Goal: Check status: Check status

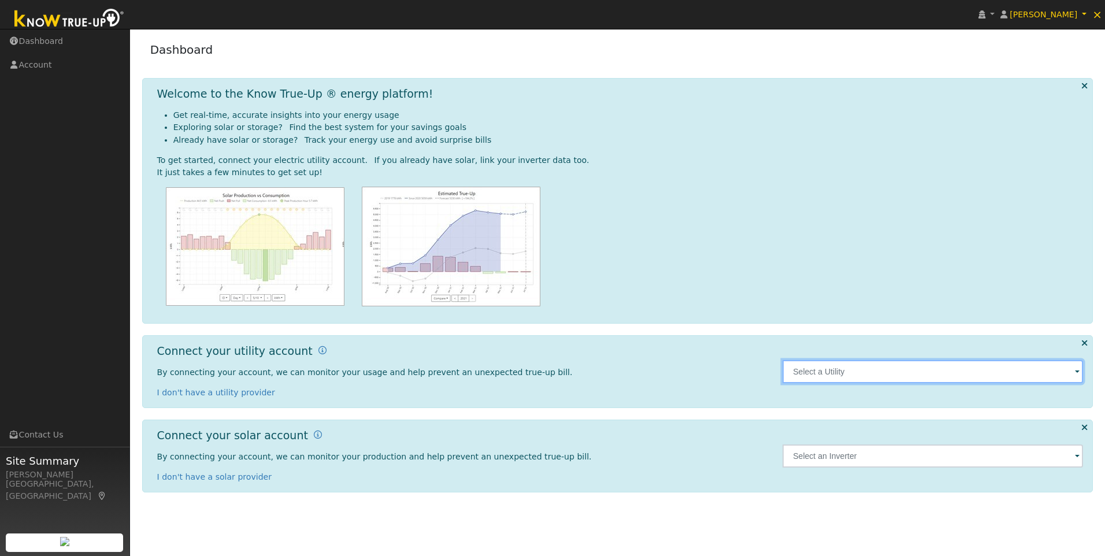
click at [827, 372] on input "text" at bounding box center [933, 371] width 301 height 23
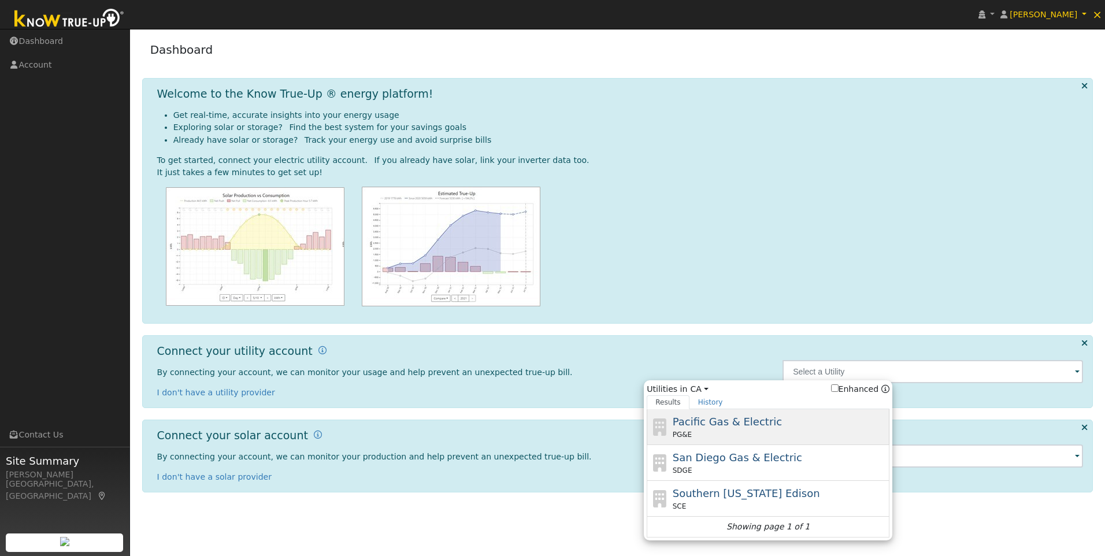
click at [698, 417] on span "Pacific Gas & Electric" at bounding box center [727, 422] width 109 height 12
type input "PG&E"
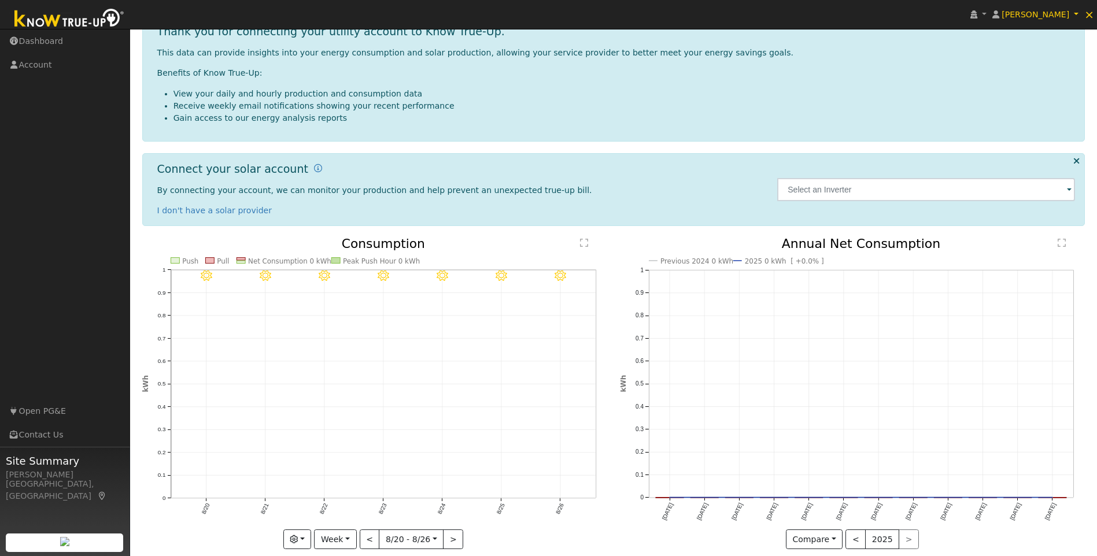
scroll to position [177, 0]
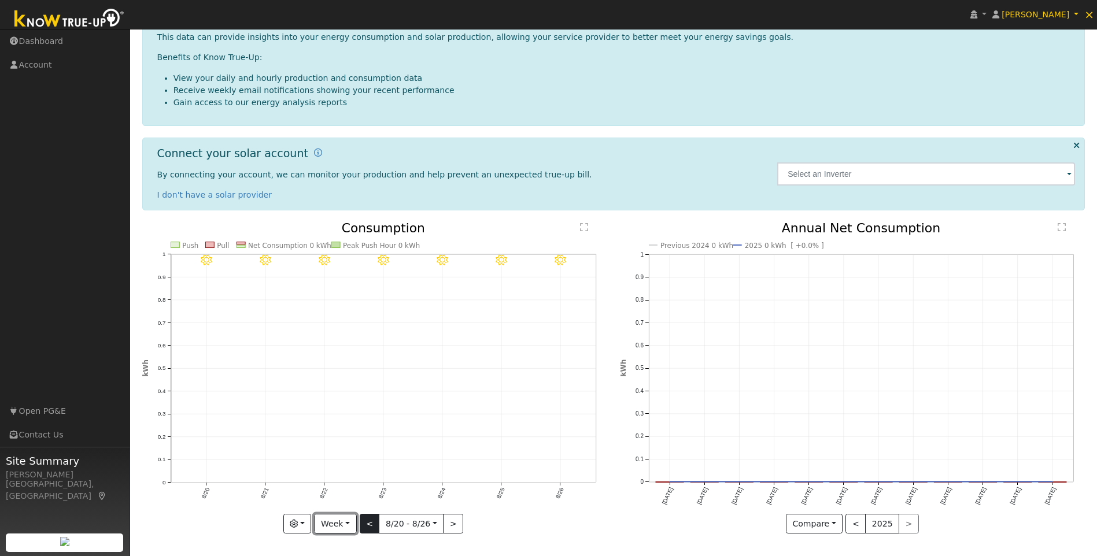
drag, startPoint x: 342, startPoint y: 528, endPoint x: 365, endPoint y: 527, distance: 23.8
click at [342, 528] on button "Week" at bounding box center [335, 524] width 42 height 20
click at [344, 485] on link "Year" at bounding box center [354, 483] width 80 height 16
click at [361, 524] on button "<" at bounding box center [356, 524] width 20 height 20
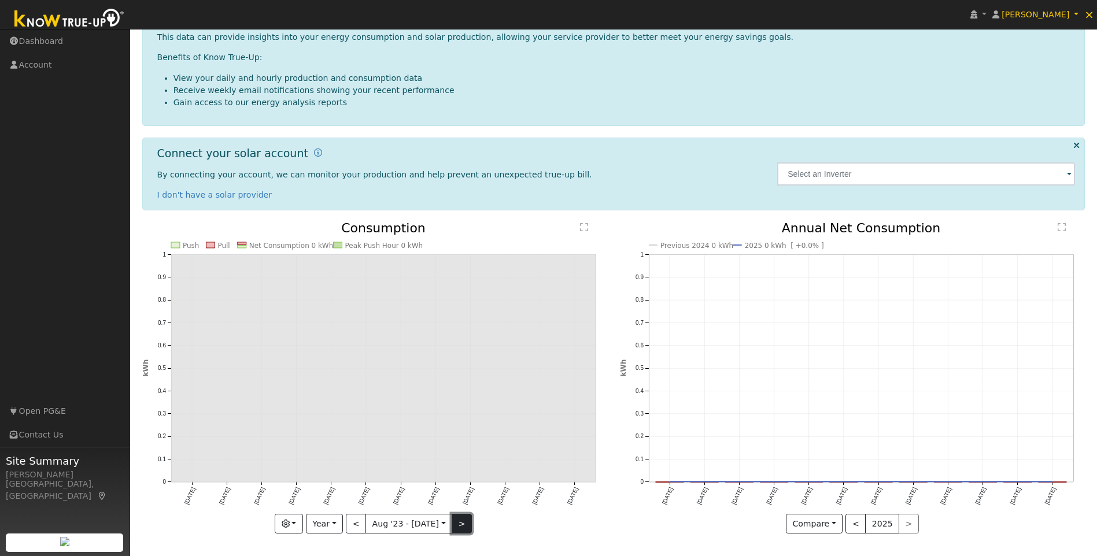
click at [454, 527] on button ">" at bounding box center [462, 524] width 20 height 20
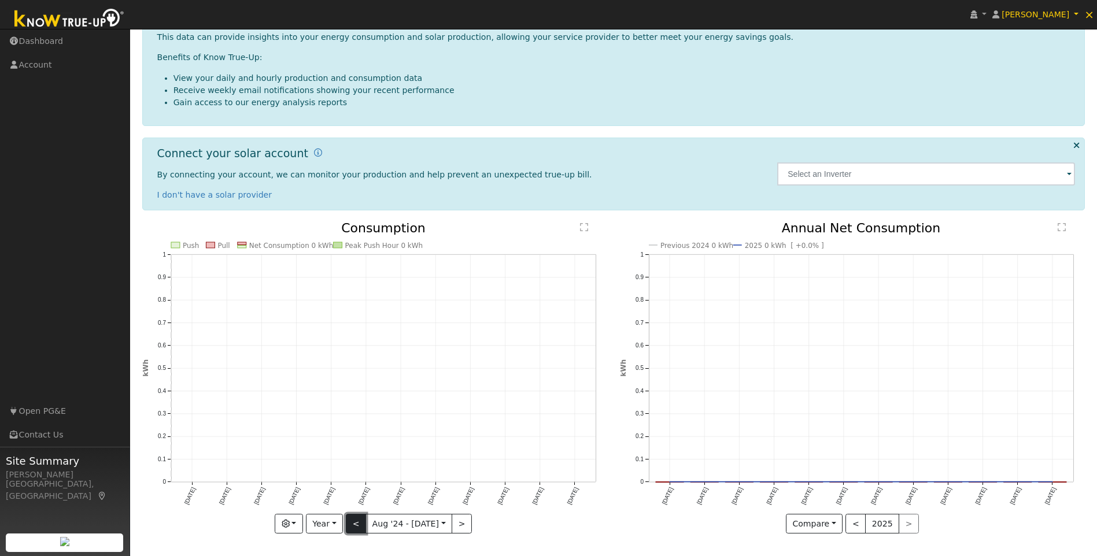
click at [356, 527] on button "<" at bounding box center [356, 524] width 20 height 20
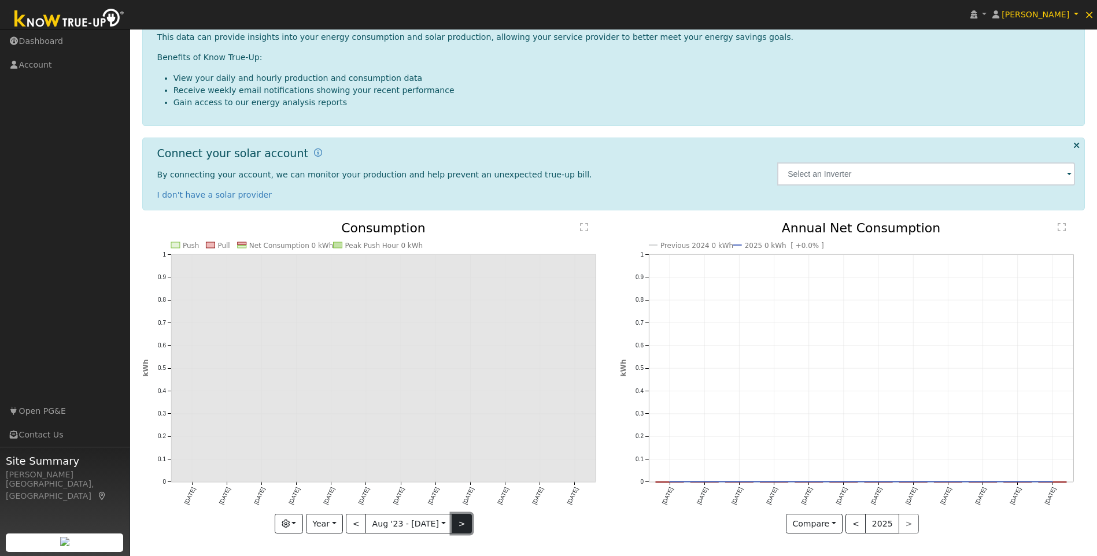
click at [460, 525] on button ">" at bounding box center [462, 524] width 20 height 20
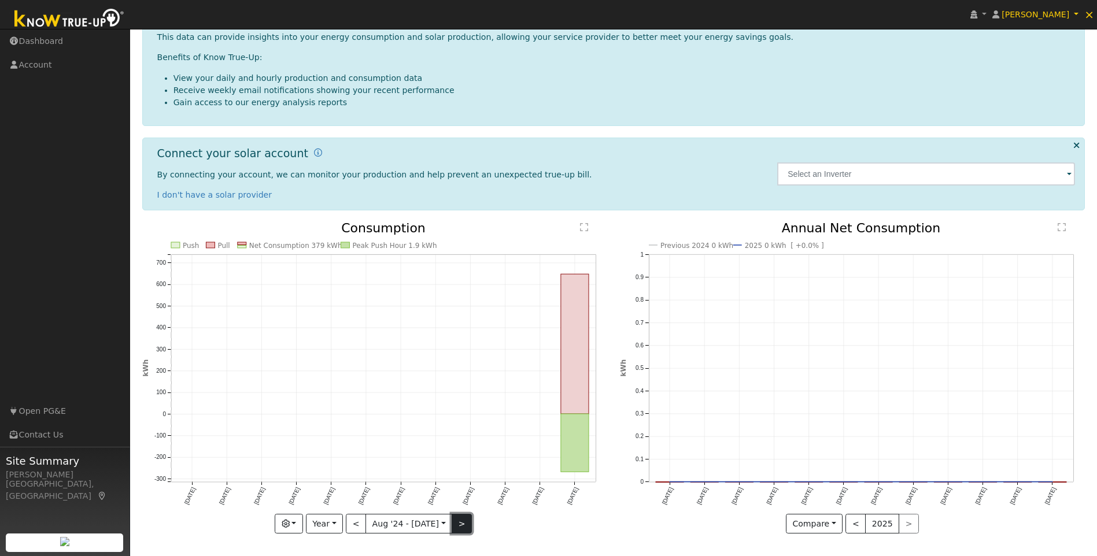
click at [454, 524] on button ">" at bounding box center [462, 524] width 20 height 20
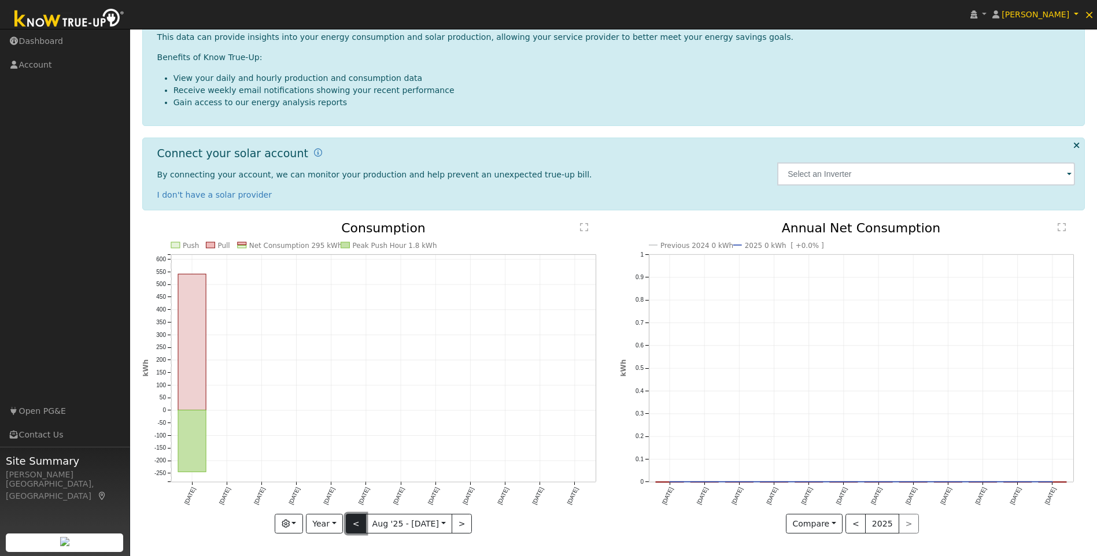
click at [363, 524] on button "<" at bounding box center [356, 524] width 20 height 20
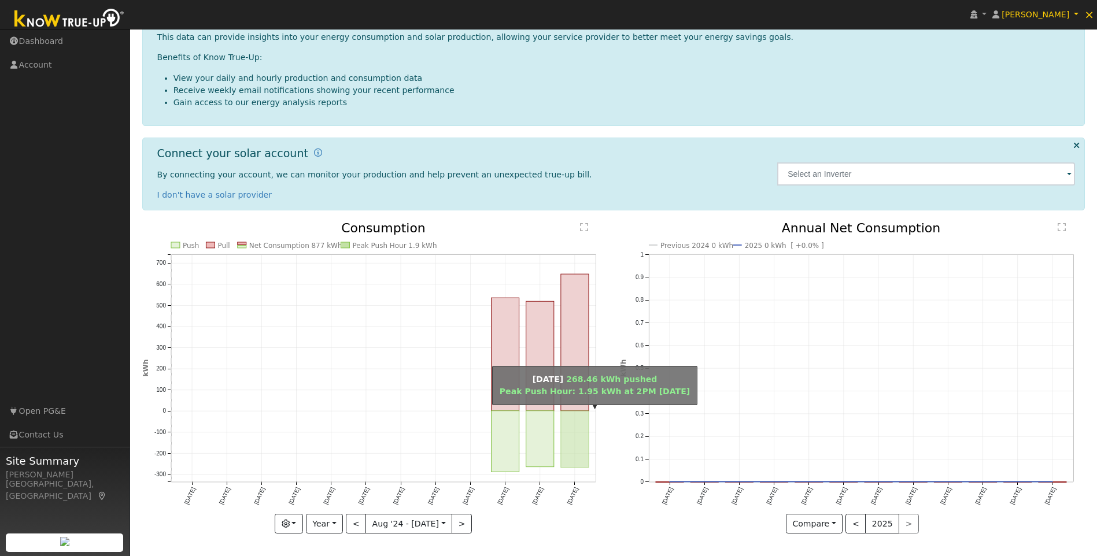
click at [567, 431] on rect "onclick=""" at bounding box center [575, 439] width 28 height 57
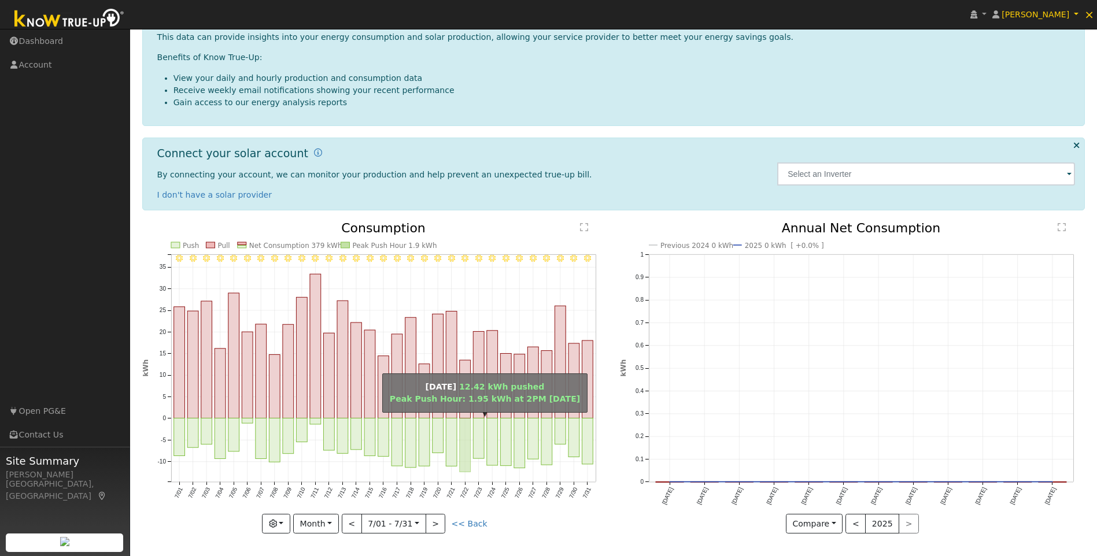
click at [464, 447] on rect "onclick=""" at bounding box center [465, 446] width 11 height 54
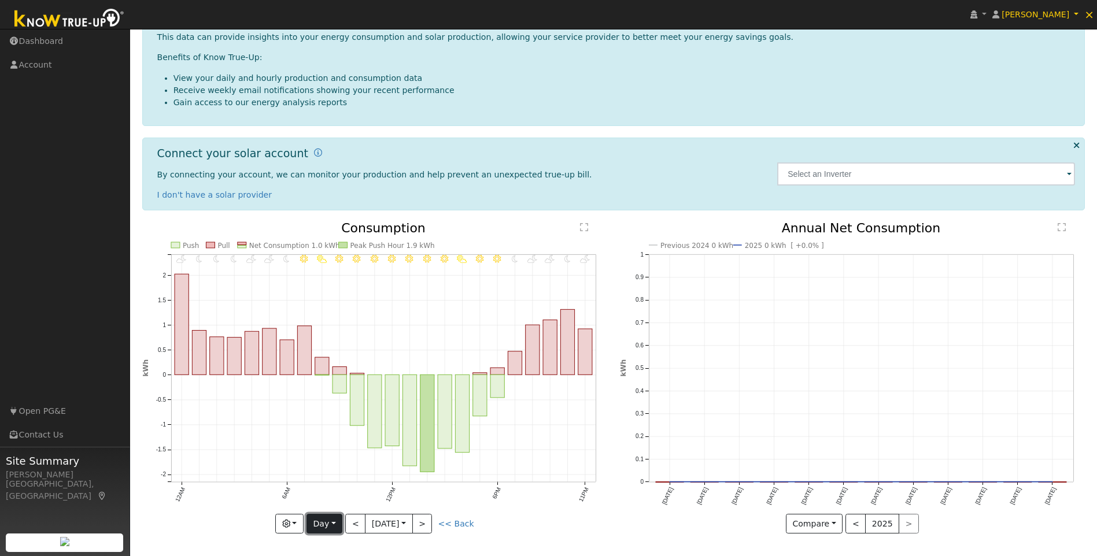
click at [330, 517] on button "Day" at bounding box center [324, 524] width 36 height 20
click at [330, 484] on link "Year" at bounding box center [347, 483] width 80 height 16
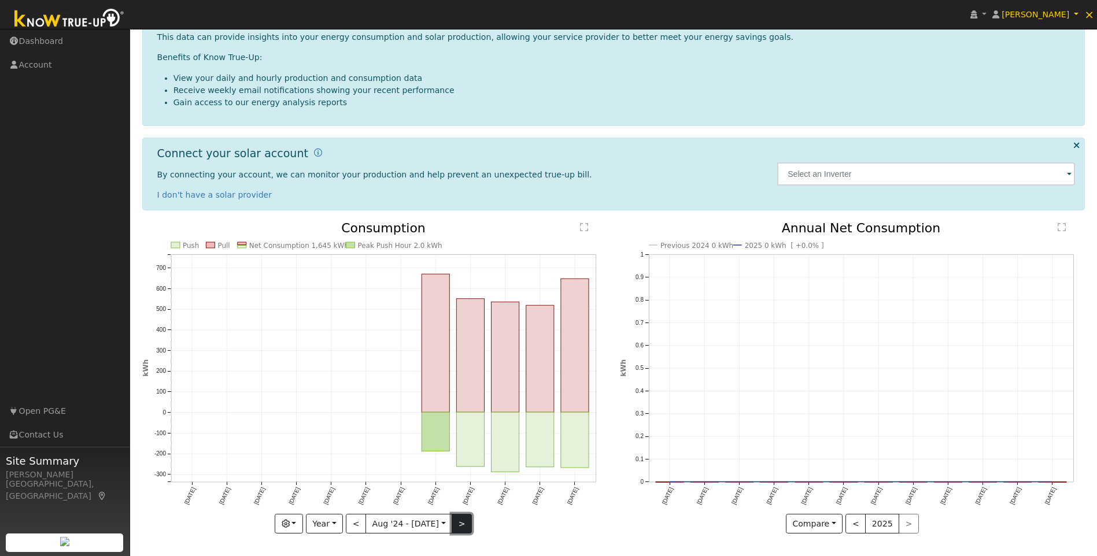
click at [457, 527] on button ">" at bounding box center [462, 524] width 20 height 20
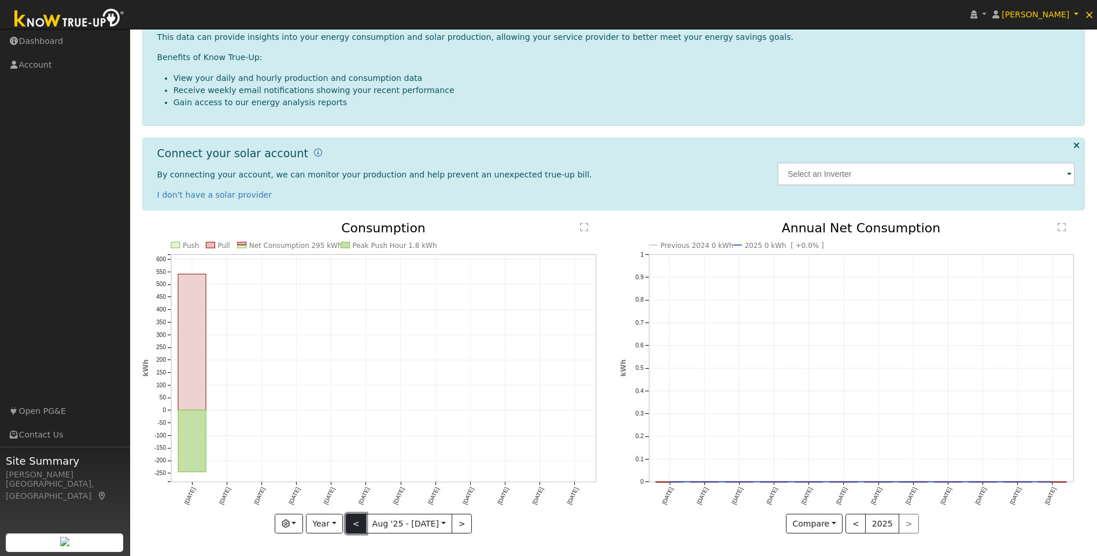
click at [358, 524] on button "<" at bounding box center [356, 524] width 20 height 20
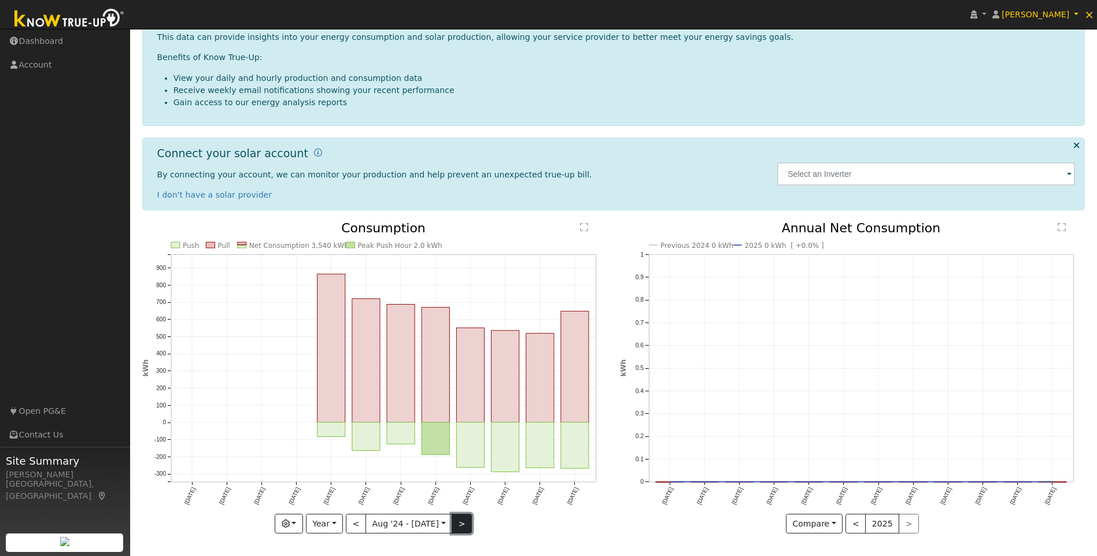
click at [456, 521] on button ">" at bounding box center [462, 524] width 20 height 20
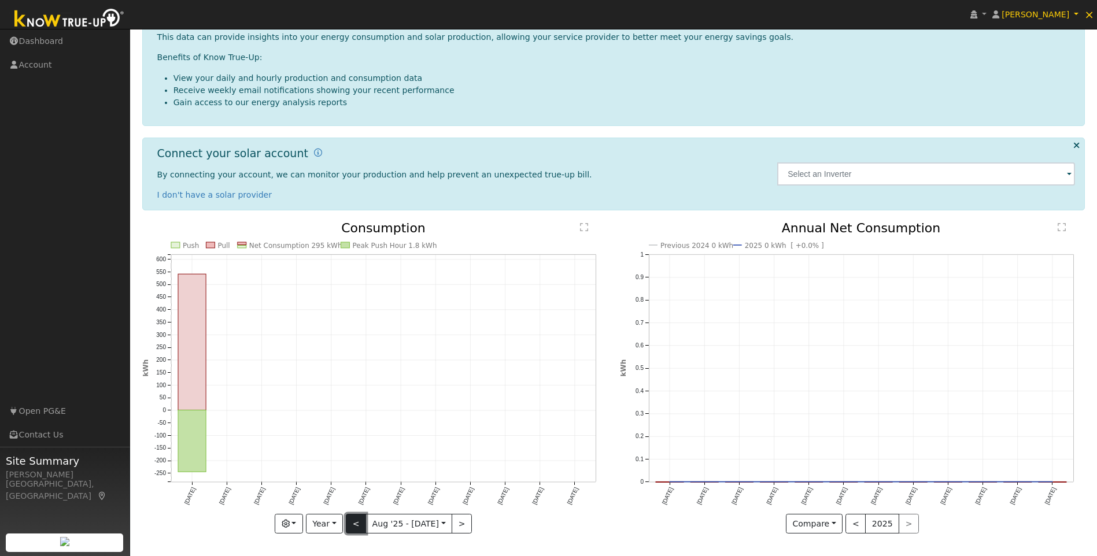
click at [358, 525] on button "<" at bounding box center [356, 524] width 20 height 20
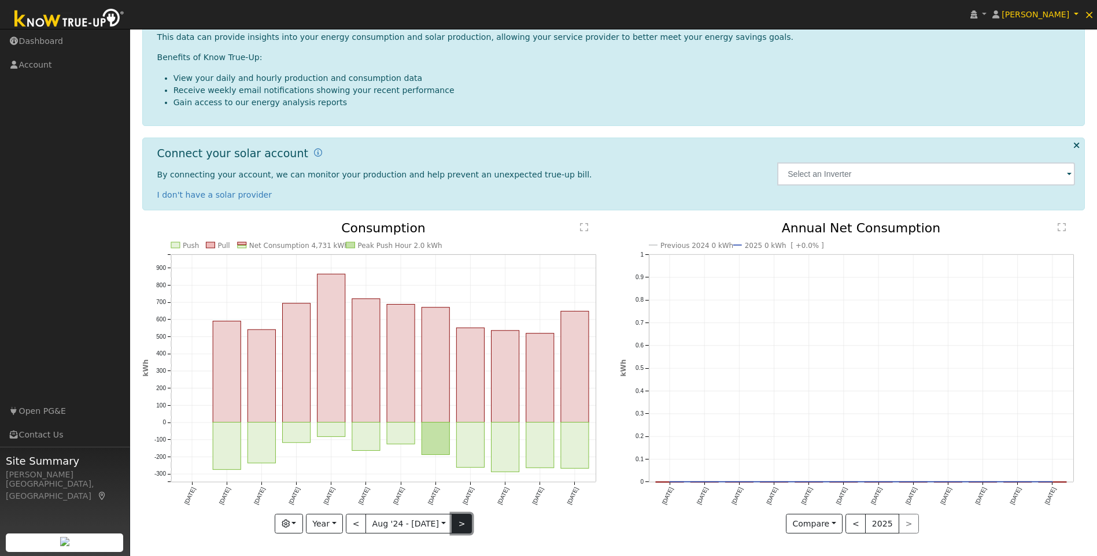
click at [458, 524] on button ">" at bounding box center [462, 524] width 20 height 20
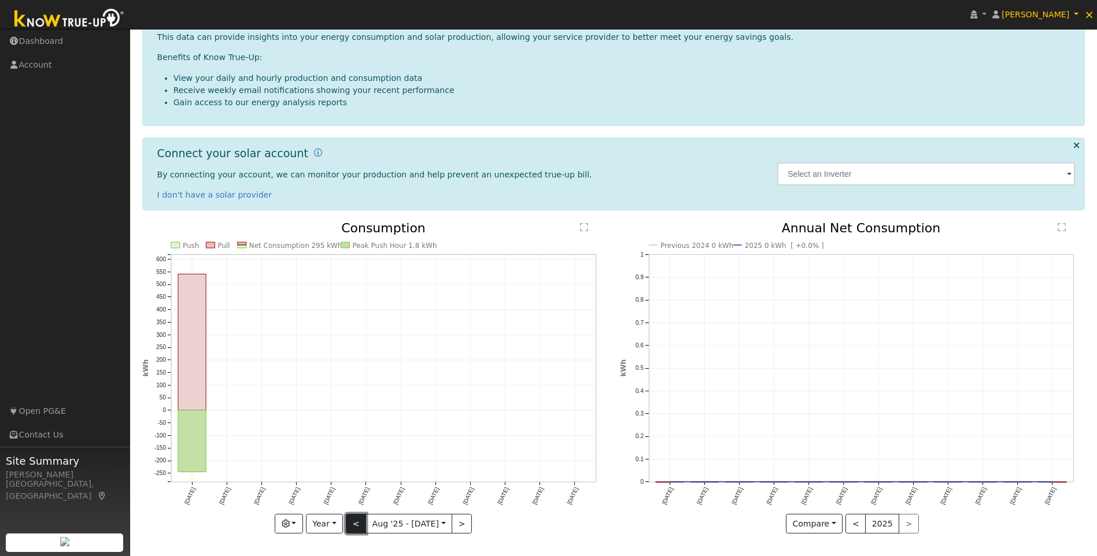
click at [357, 520] on button "<" at bounding box center [356, 524] width 20 height 20
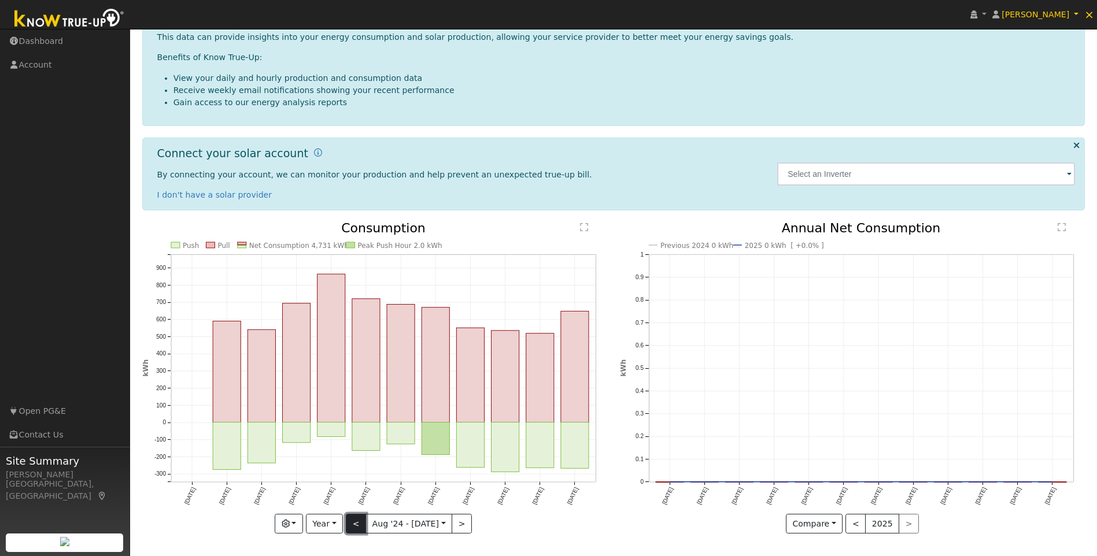
click at [361, 519] on button "<" at bounding box center [356, 524] width 20 height 20
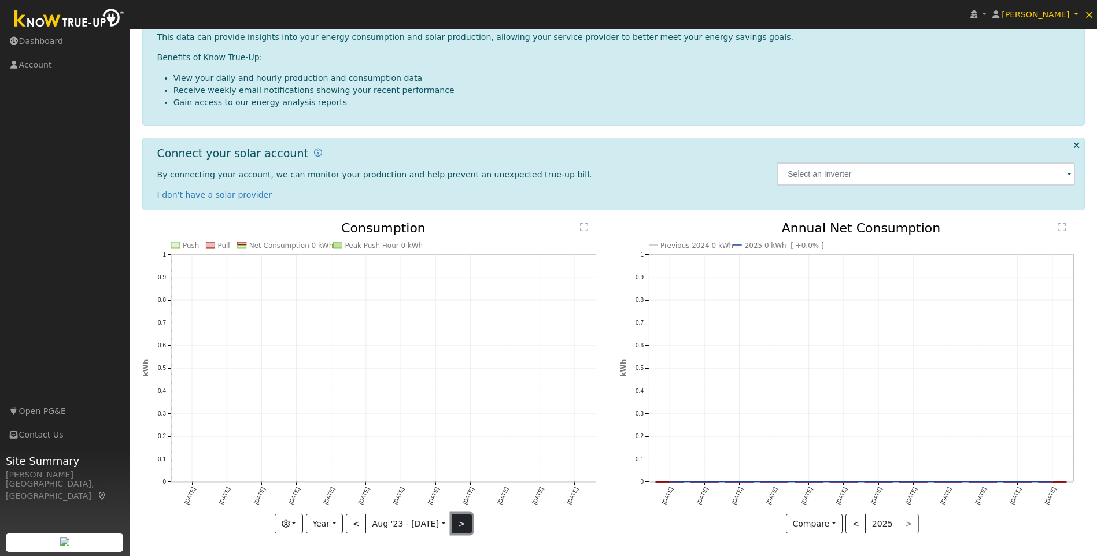
click at [460, 526] on button ">" at bounding box center [462, 524] width 20 height 20
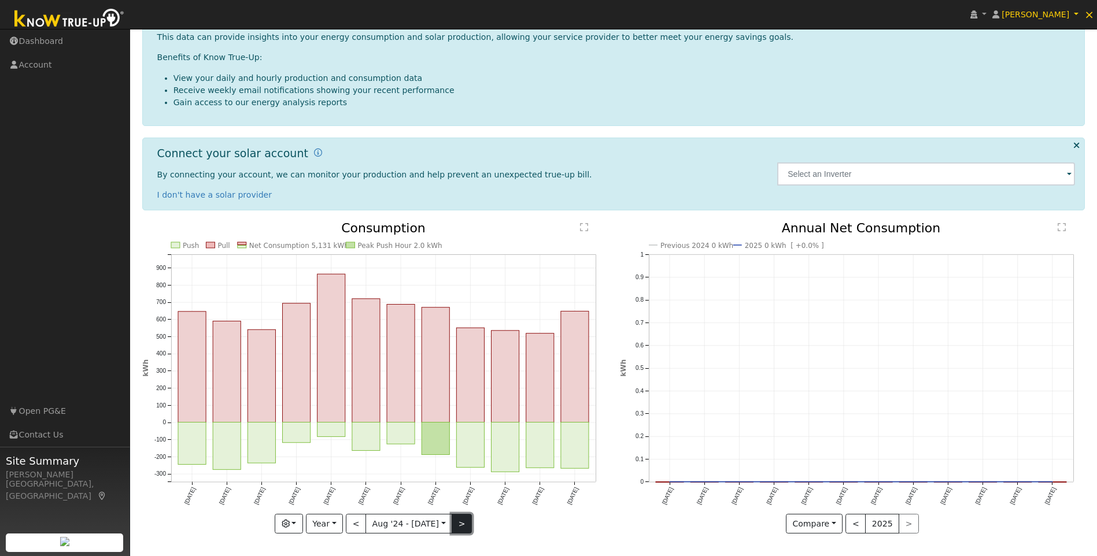
click at [454, 524] on button ">" at bounding box center [462, 524] width 20 height 20
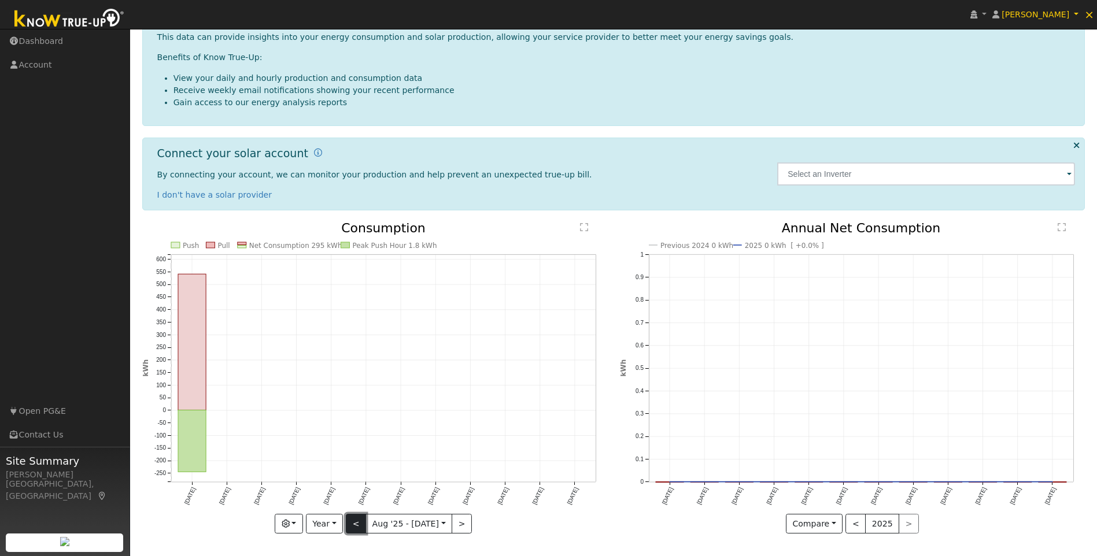
click at [356, 521] on button "<" at bounding box center [356, 524] width 20 height 20
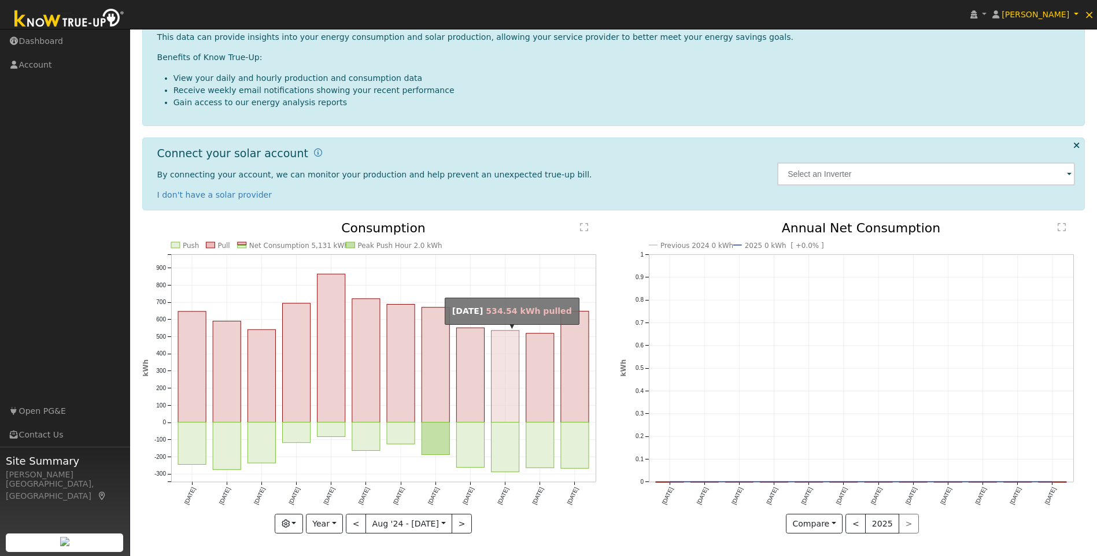
click at [507, 386] on rect "onclick=""" at bounding box center [505, 377] width 28 height 92
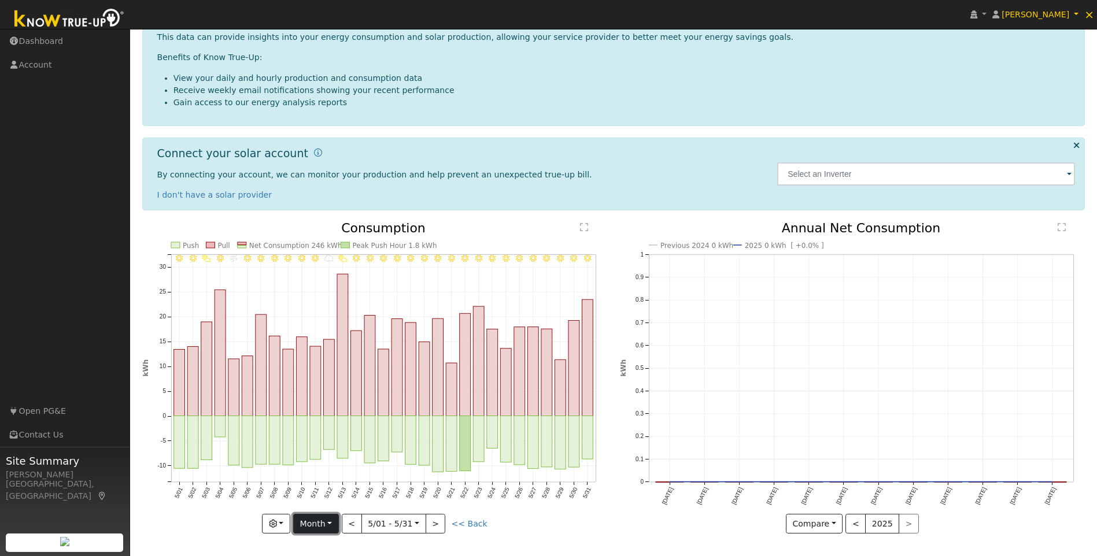
click at [322, 528] on button "Month" at bounding box center [316, 524] width 46 height 20
click at [323, 484] on link "Year" at bounding box center [334, 483] width 80 height 16
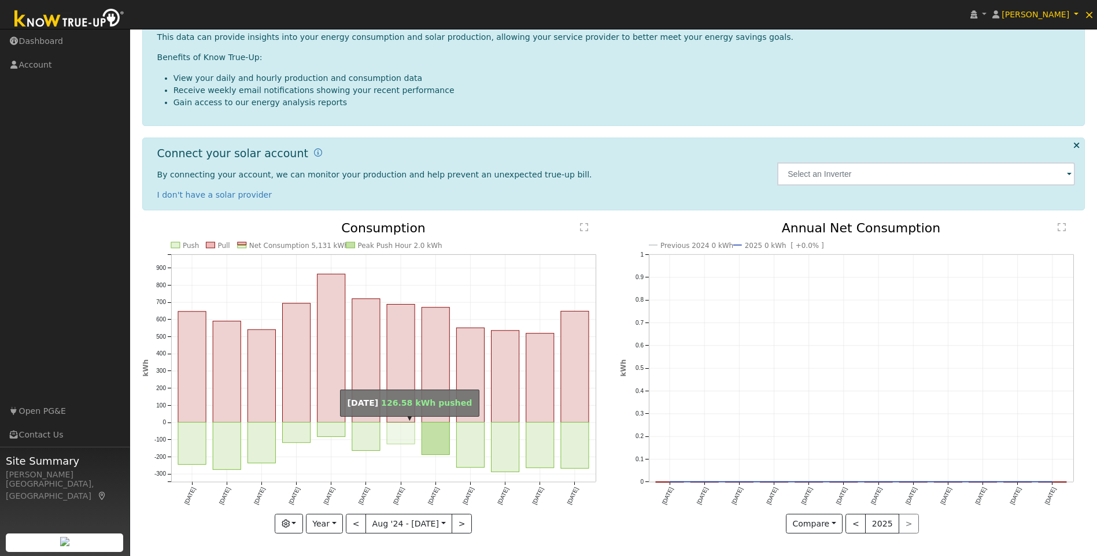
click at [401, 435] on rect "onclick=""" at bounding box center [401, 434] width 28 height 22
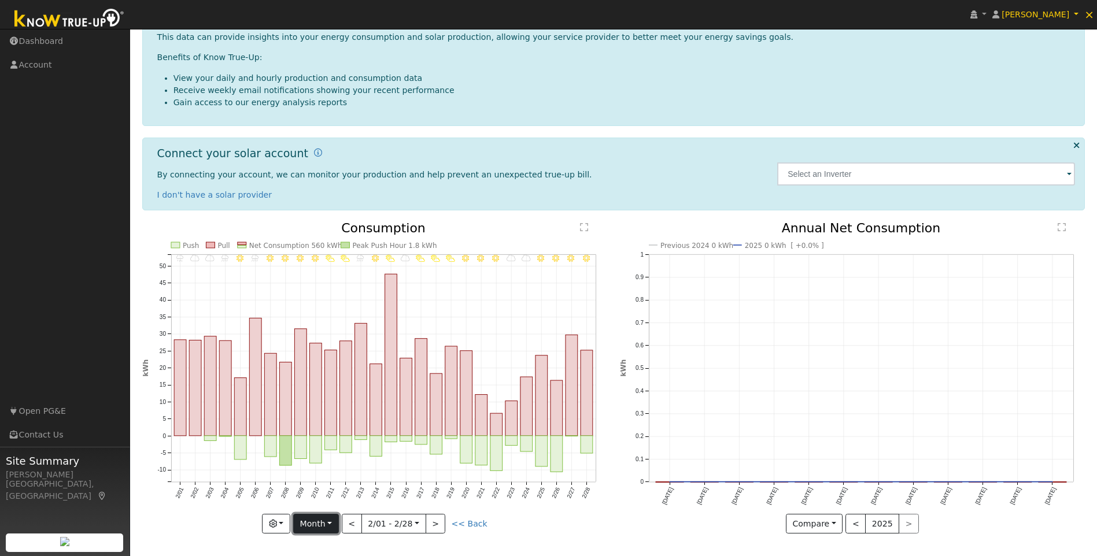
click at [321, 525] on button "Month" at bounding box center [316, 524] width 46 height 20
click at [315, 485] on link "Year" at bounding box center [334, 483] width 80 height 16
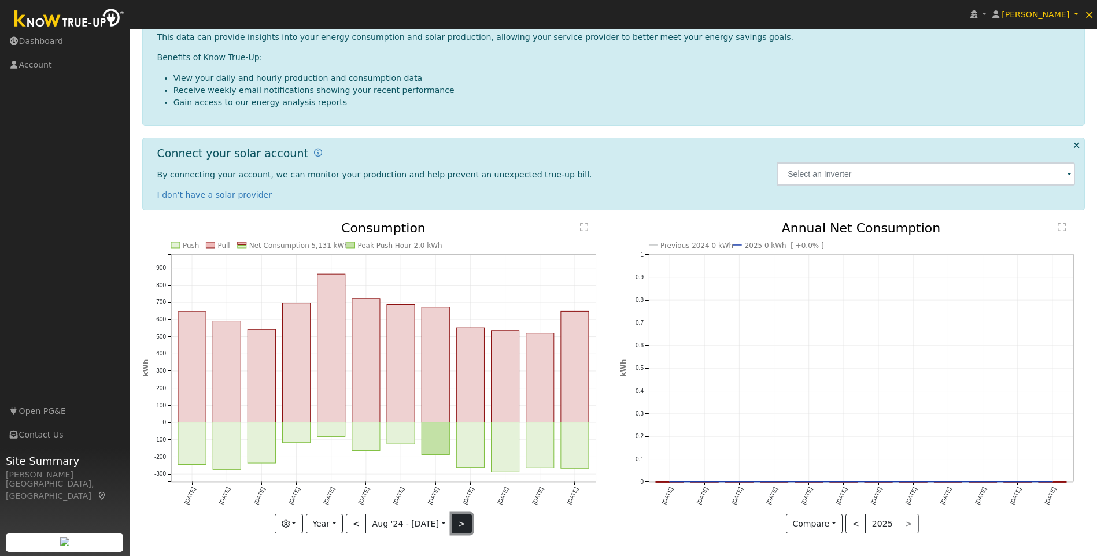
click at [457, 521] on button ">" at bounding box center [462, 524] width 20 height 20
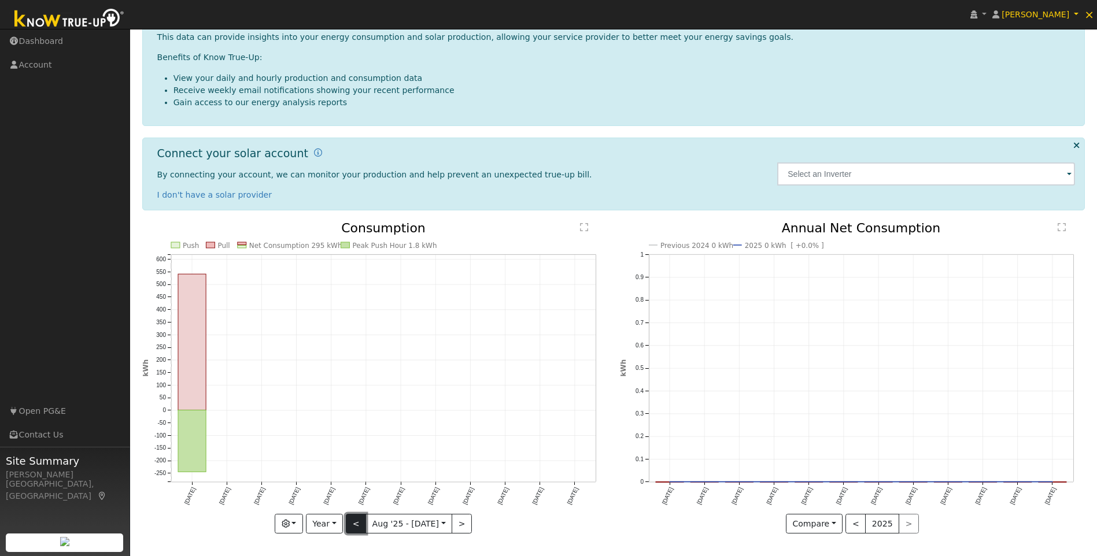
click at [357, 523] on button "<" at bounding box center [356, 524] width 20 height 20
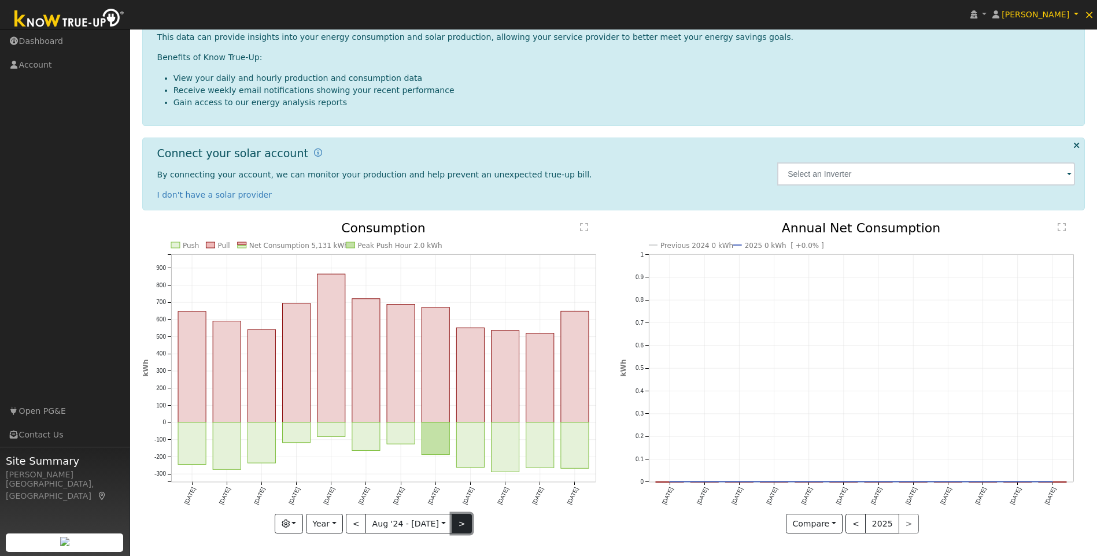
click at [458, 527] on button ">" at bounding box center [462, 524] width 20 height 20
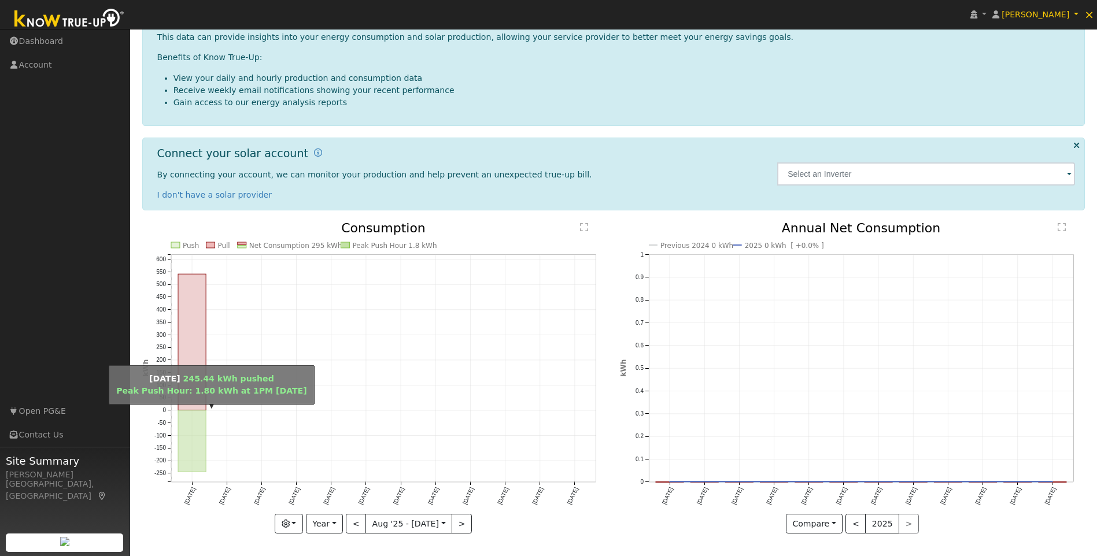
click at [187, 428] on rect "onclick=""" at bounding box center [192, 441] width 28 height 62
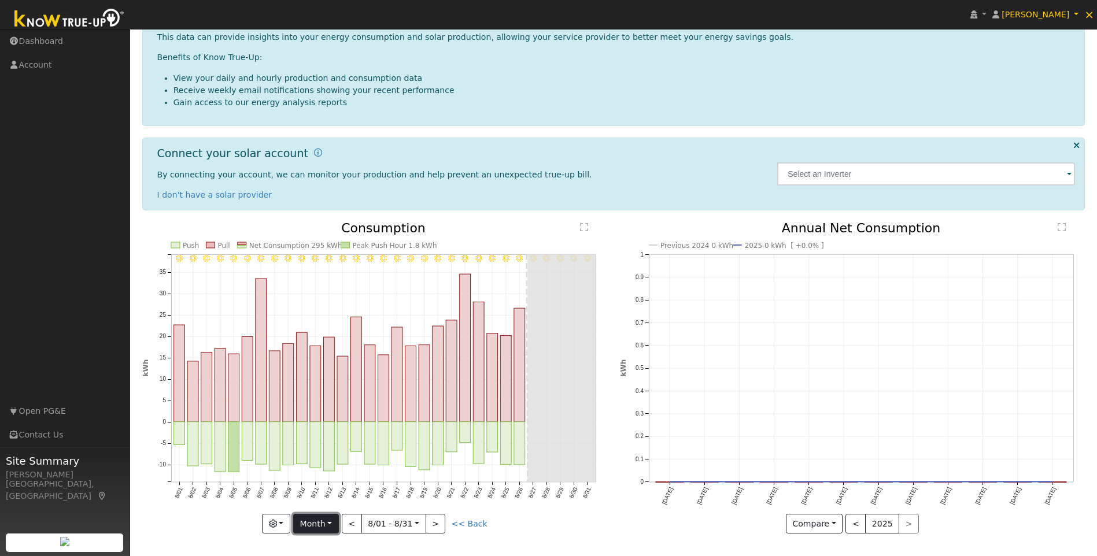
click at [327, 524] on button "Month" at bounding box center [316, 524] width 46 height 20
click at [323, 480] on link "Year" at bounding box center [334, 483] width 80 height 16
type input "2024-08-01"
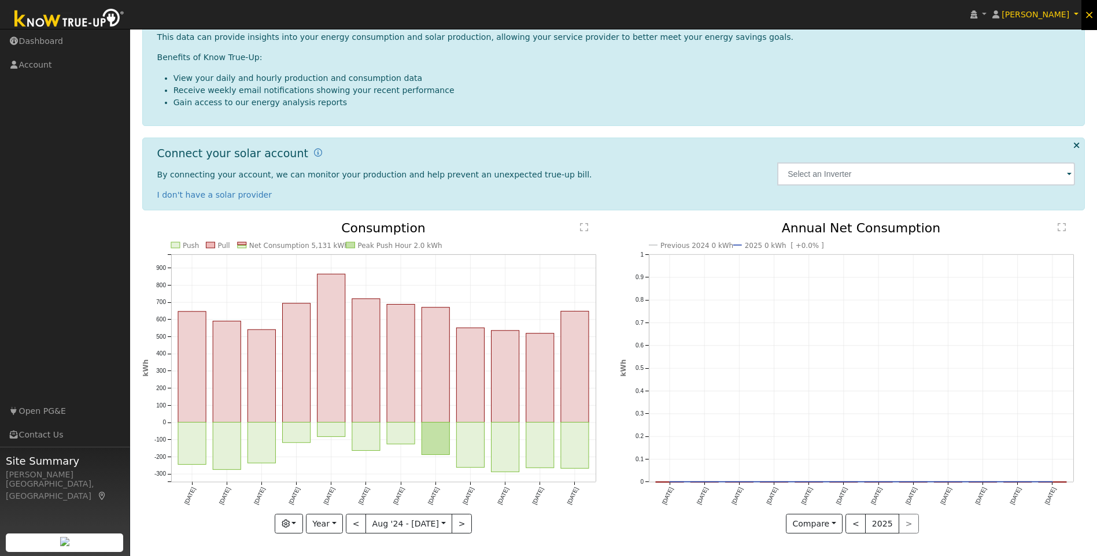
click at [1090, 14] on span "×" at bounding box center [1089, 15] width 10 height 14
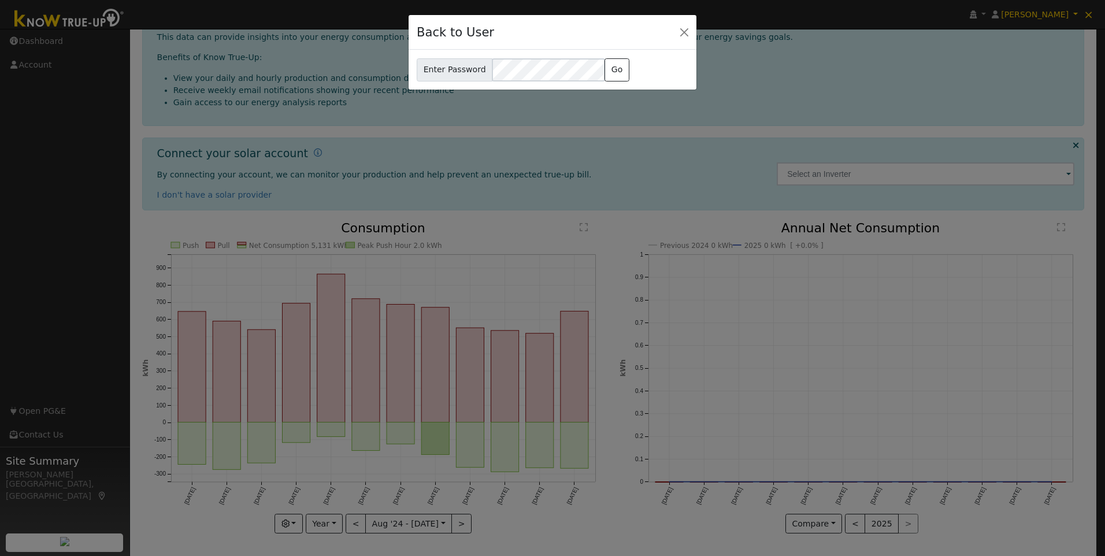
click at [639, 85] on div "Enter Password rusty@aztecsolar.com Go" at bounding box center [553, 69] width 288 height 39
click at [617, 73] on button "Go" at bounding box center [617, 69] width 25 height 23
